Goal: Transaction & Acquisition: Purchase product/service

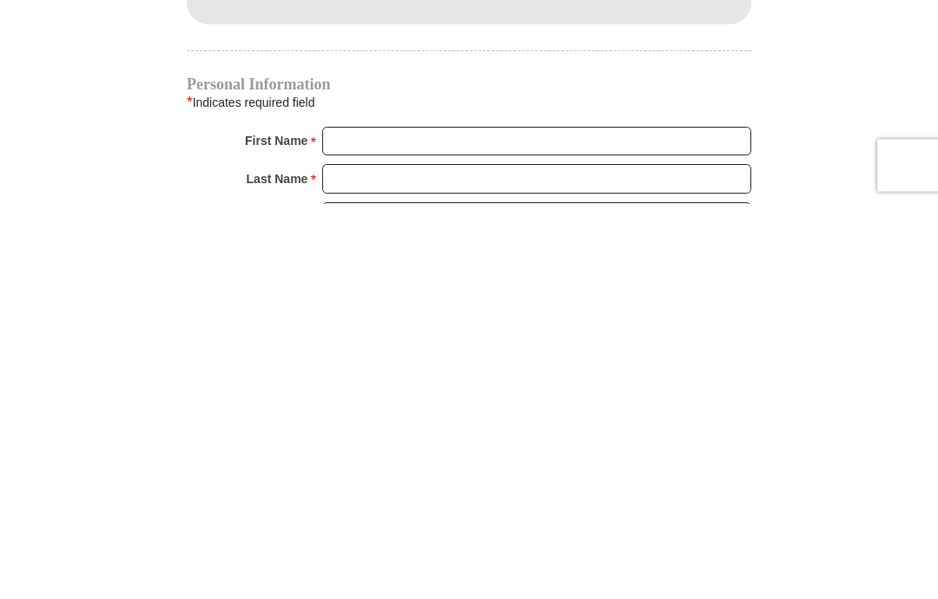
scroll to position [1297, 0]
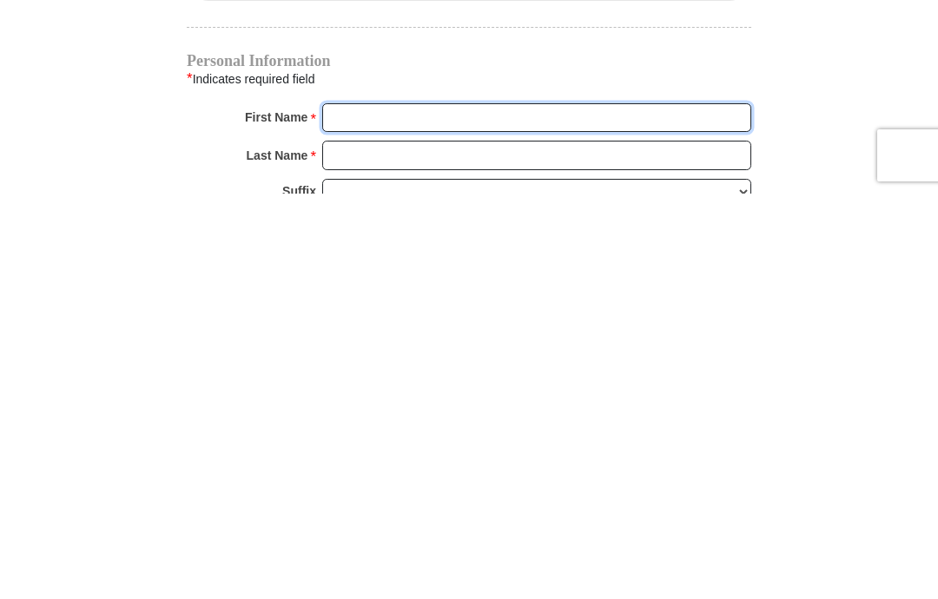
click at [468, 509] on input "First Name *" at bounding box center [536, 524] width 429 height 30
type input "Ann"
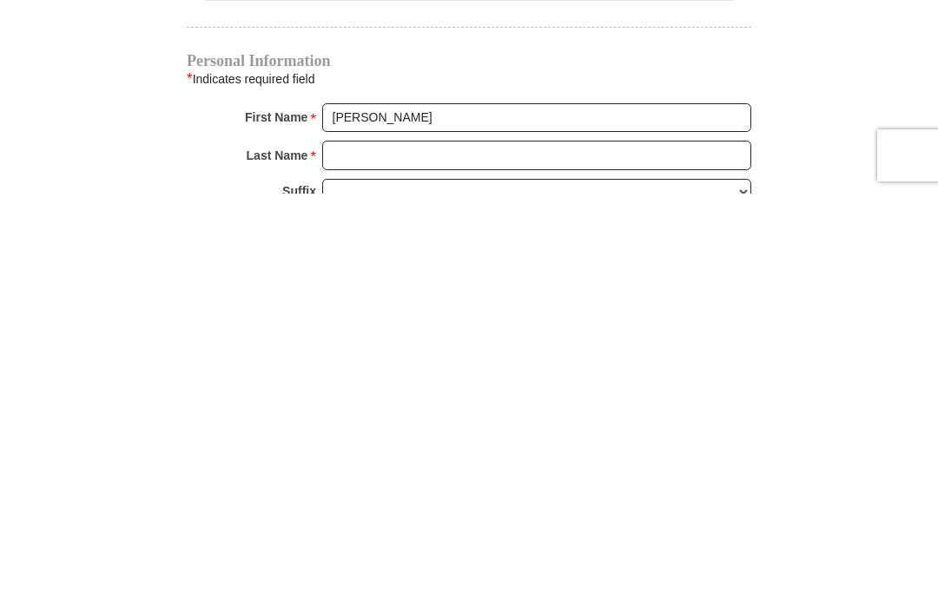
click at [386, 546] on input "Last Name *" at bounding box center [536, 561] width 429 height 30
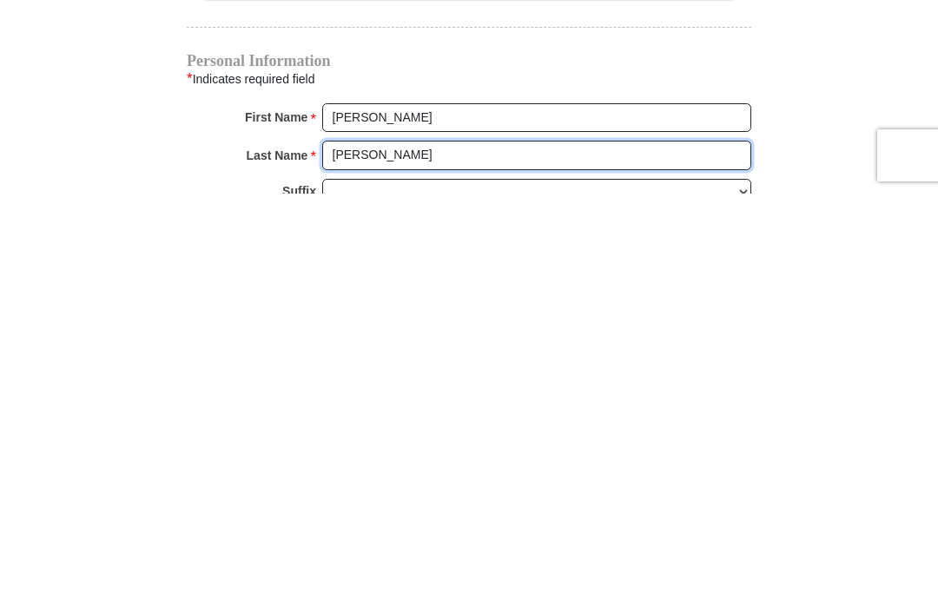
type input "Goodwin"
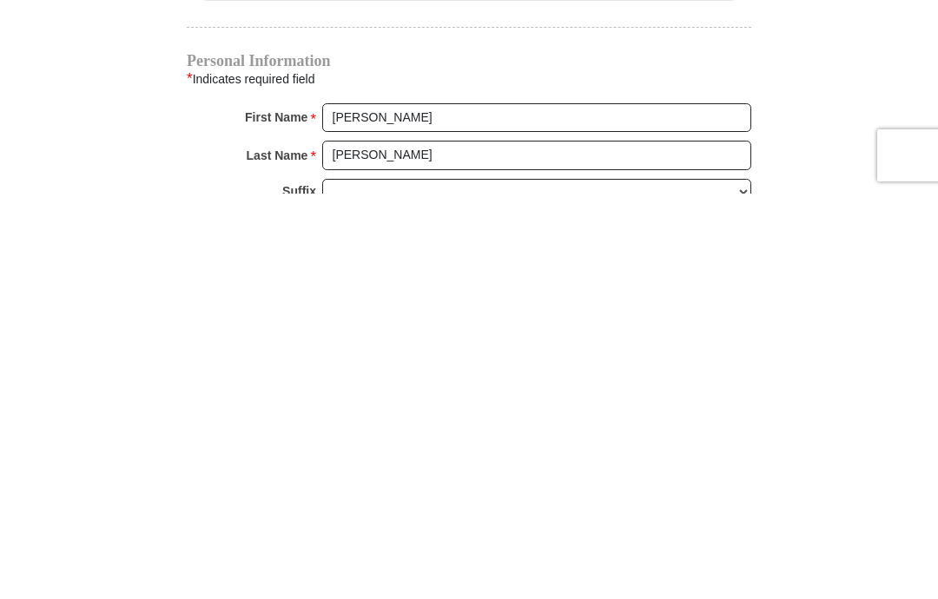
scroll to position [1388, 0]
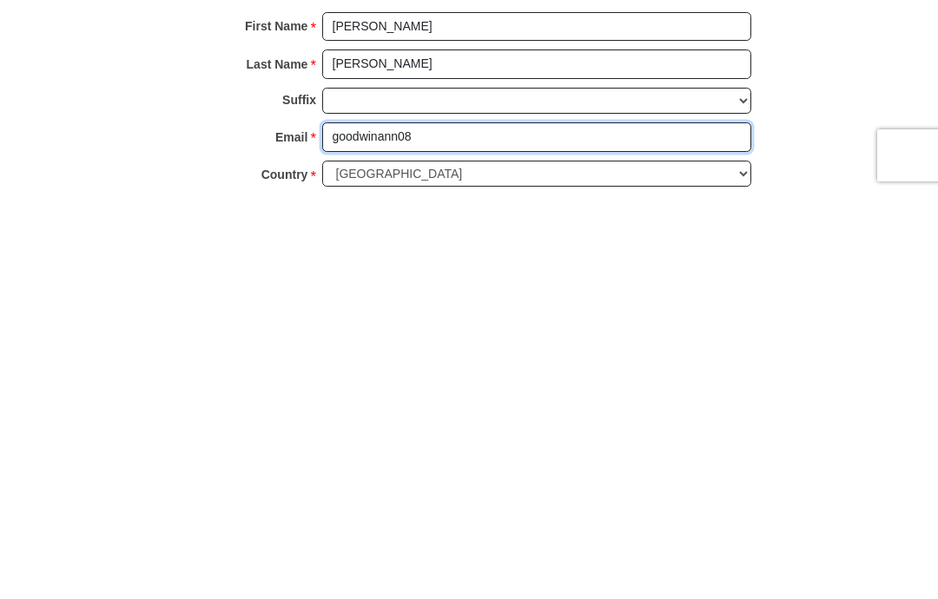
type input "goodwinann08"
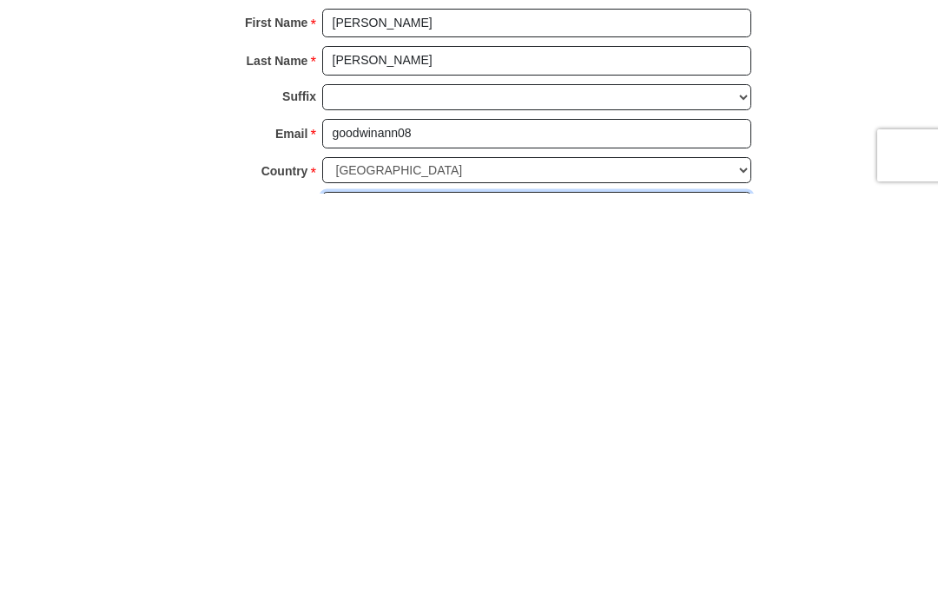
scroll to position [1393, 0]
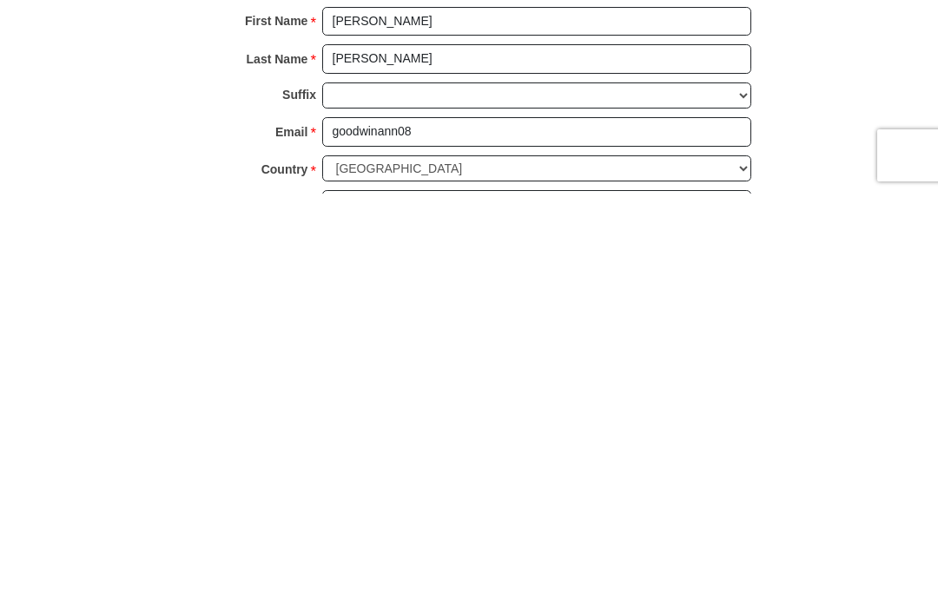
type input "6412 Ja Ct NW"
type input "Albuquerque"
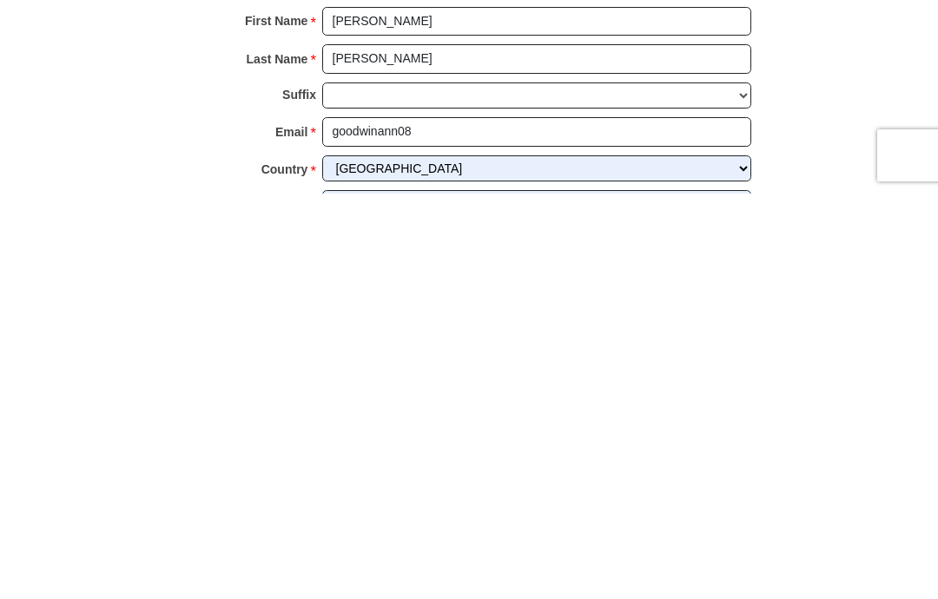
select select "NM"
type input "87120"
type input "9178374786"
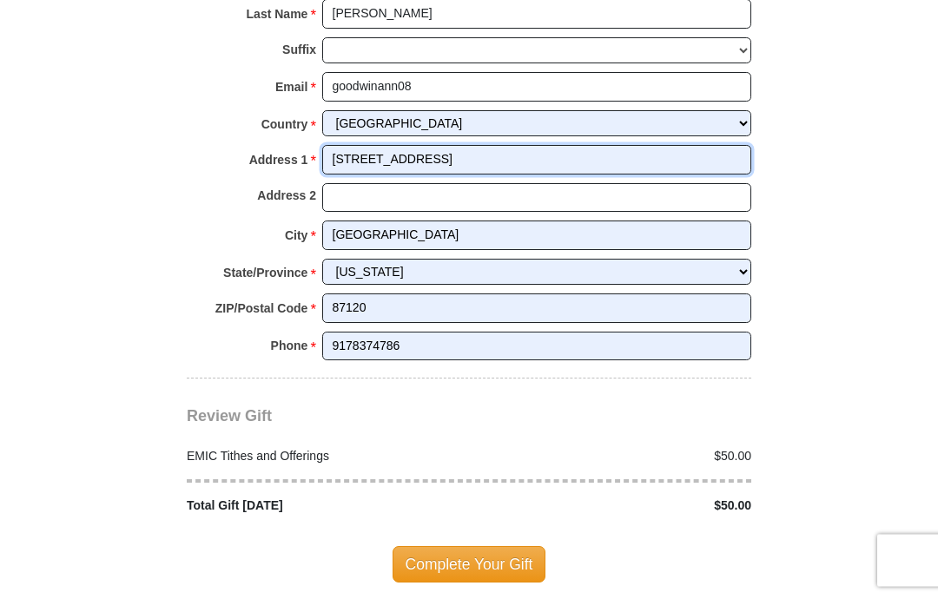
scroll to position [1846, 0]
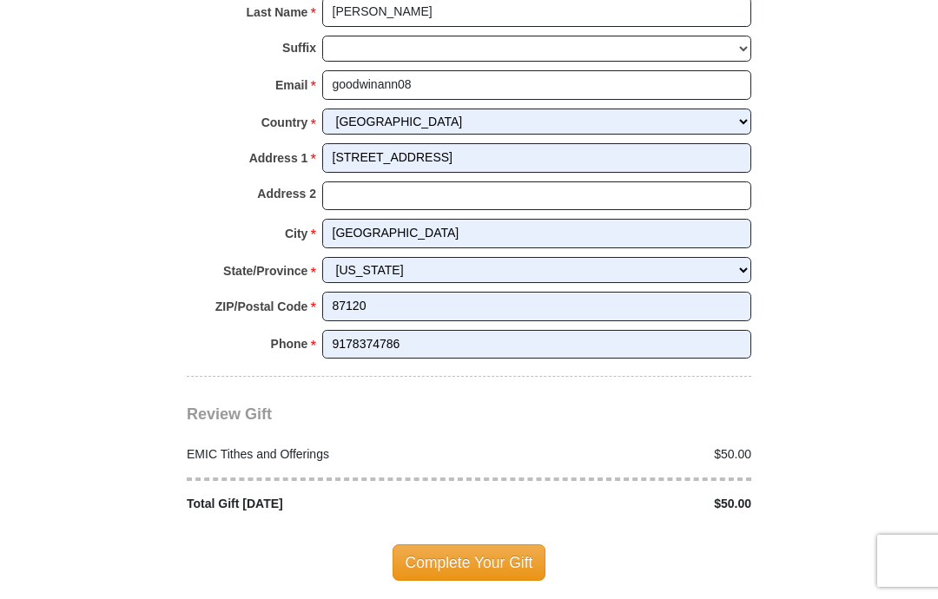
click at [484, 546] on span "Complete Your Gift" at bounding box center [469, 562] width 154 height 36
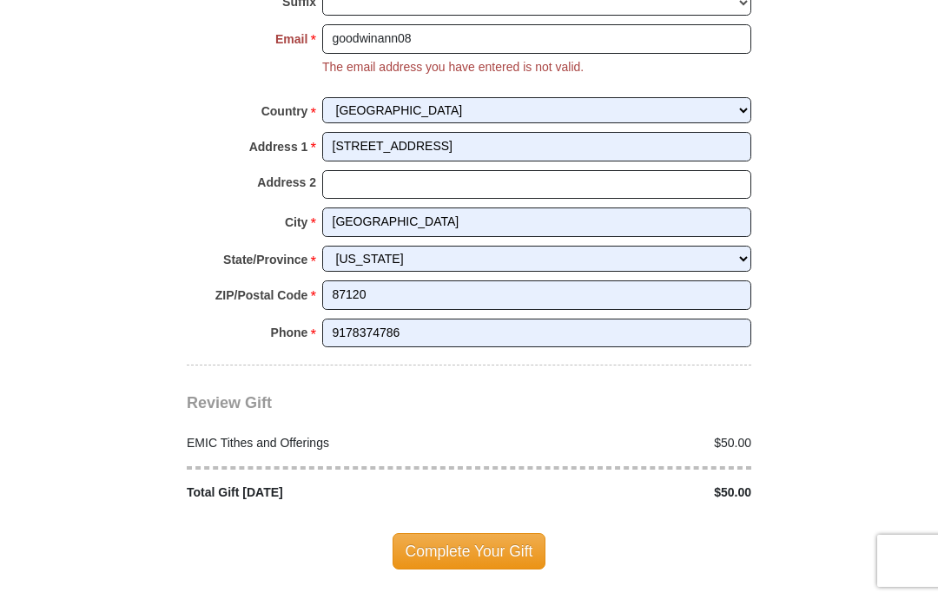
scroll to position [1896, 0]
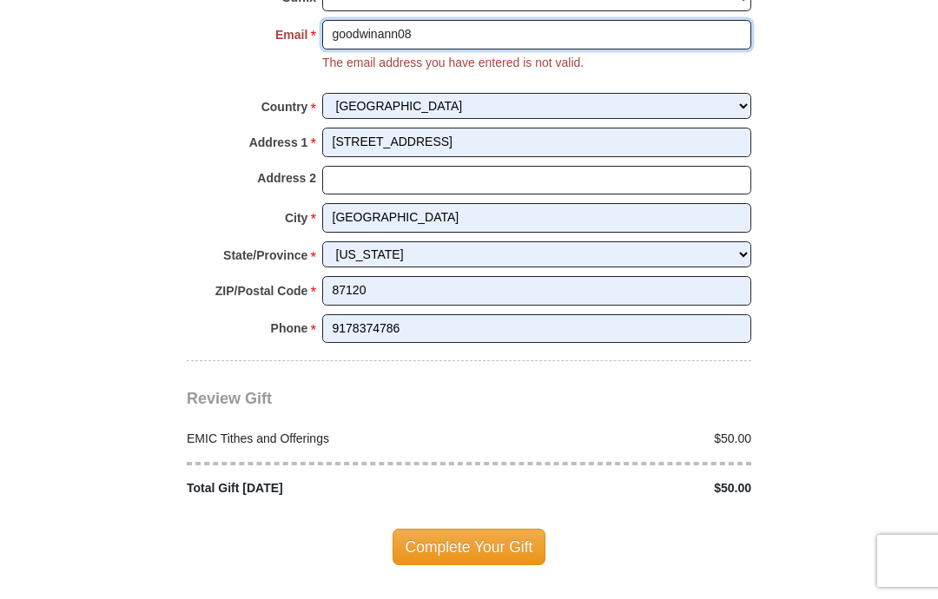
click at [460, 38] on input "goodwinann08" at bounding box center [536, 35] width 429 height 30
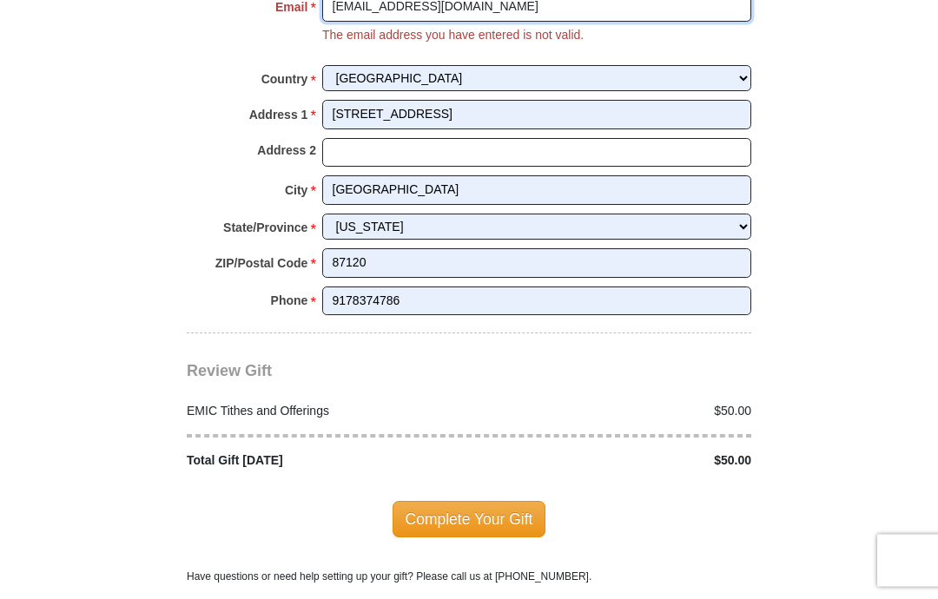
scroll to position [1924, 0]
type input "goodwinann08@gmail.com"
click at [486, 501] on span "Complete Your Gift" at bounding box center [469, 519] width 154 height 36
